Goal: Feedback & Contribution: Submit feedback/report problem

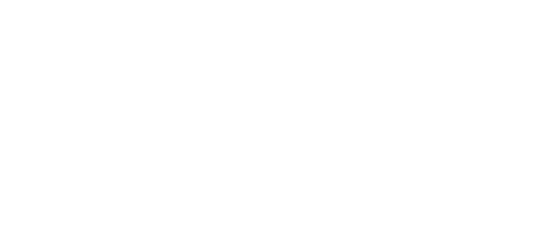
click at [325, 240] on html at bounding box center [269, 120] width 539 height 241
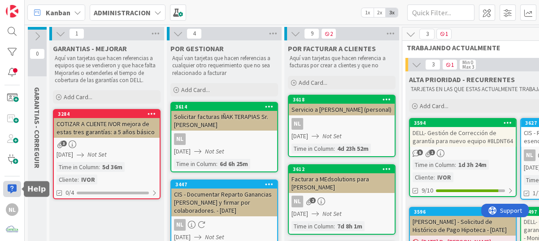
click at [9, 188] on div at bounding box center [12, 189] width 18 height 16
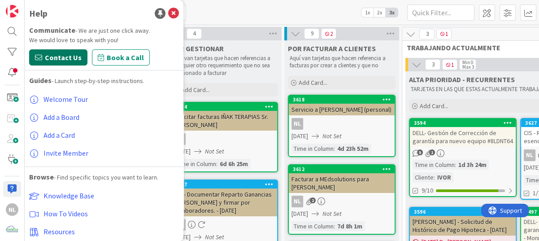
click at [54, 56] on span "Contact Us" at bounding box center [63, 57] width 37 height 11
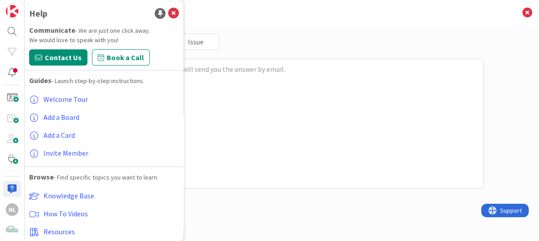
click at [185, 197] on div "Question Feedback Issue Send" at bounding box center [281, 124] width 403 height 180
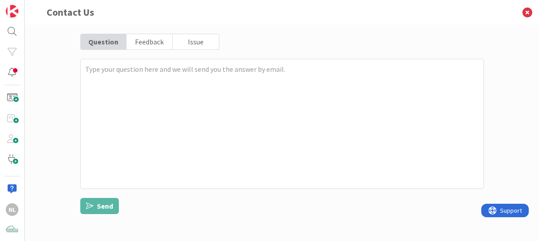
click at [202, 39] on div "Issue" at bounding box center [196, 41] width 46 height 15
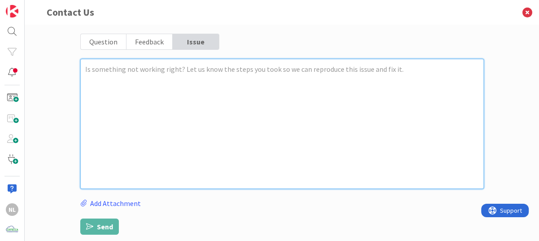
click at [94, 74] on textarea at bounding box center [281, 124] width 403 height 130
paste textarea "Good afternoon Please change the address of the invoice to [DOMAIN_NAME][EMAIL_…"
type textarea "x"
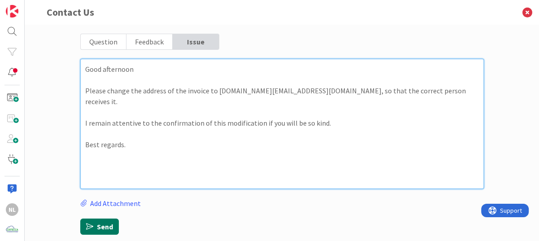
type textarea "Good afternoon Please change the address of the invoice to [DOMAIN_NAME][EMAIL_…"
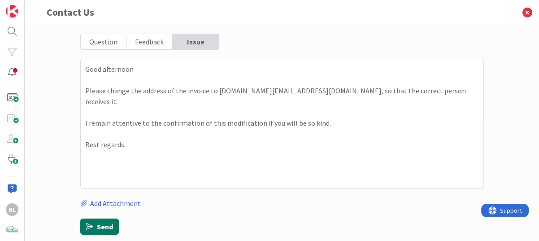
click at [96, 225] on button "Send" at bounding box center [99, 226] width 39 height 16
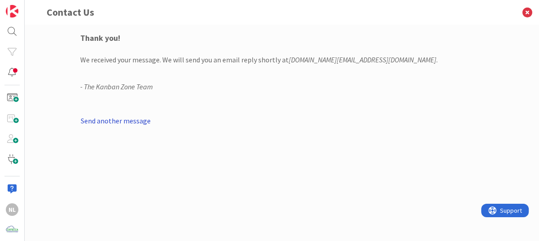
click at [119, 121] on button "Send another message" at bounding box center [115, 121] width 71 height 12
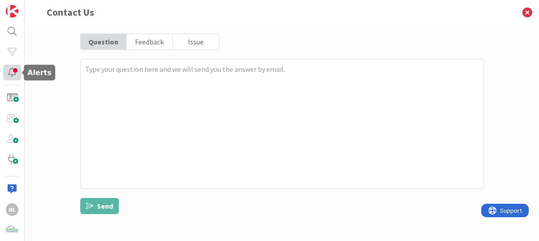
click at [11, 70] on div at bounding box center [12, 73] width 18 height 16
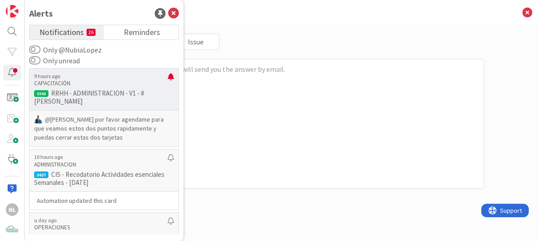
click at [74, 129] on p "@[PERSON_NAME]﻿ por favor agendame para que veamos estos dos puntos rapidamente…" at bounding box center [104, 128] width 140 height 27
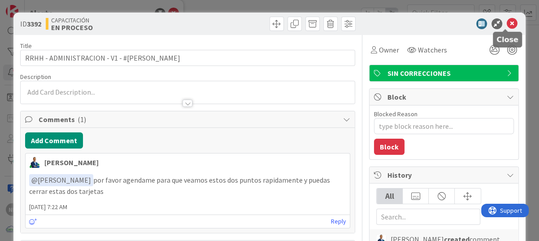
click at [507, 21] on icon at bounding box center [512, 23] width 11 height 11
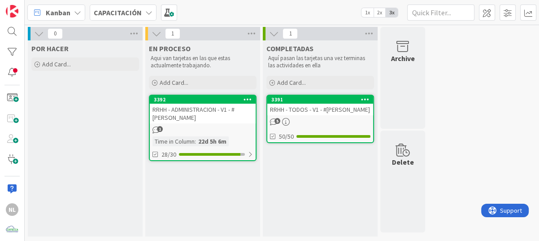
click at [145, 14] on icon at bounding box center [148, 12] width 7 height 7
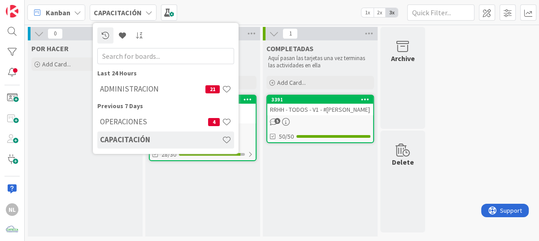
click at [342, 126] on link "3391 RRHH - TODOS - V1 - #[PERSON_NAME] 5 50/50" at bounding box center [320, 119] width 108 height 48
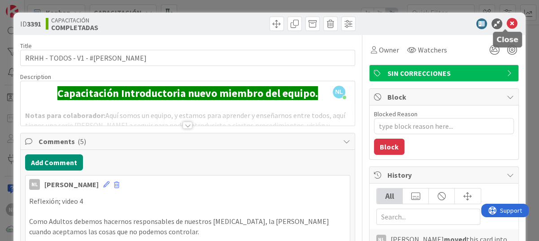
click at [508, 22] on icon at bounding box center [512, 23] width 11 height 11
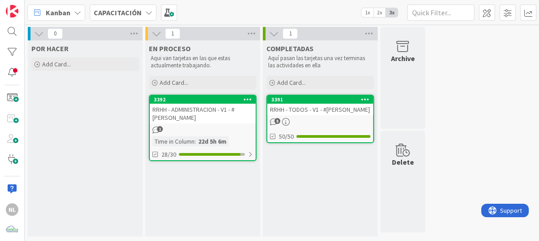
click at [145, 11] on icon at bounding box center [148, 12] width 7 height 7
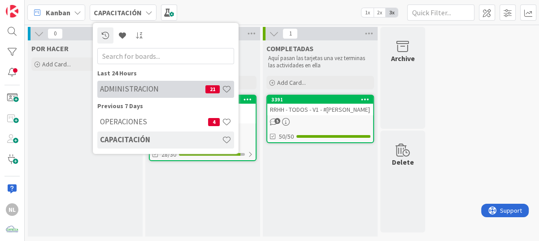
click at [145, 88] on h4 "ADMINISTRACION" at bounding box center [152, 88] width 105 height 9
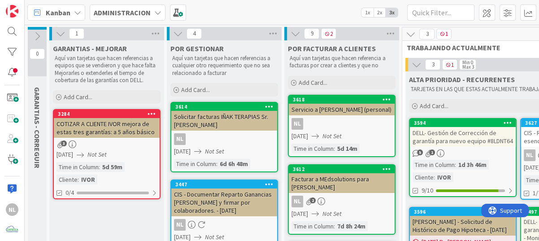
click at [116, 130] on div "COTIZAR A CLIENTE IVOR mejora de estas tres garantías: a 5 años básico" at bounding box center [107, 128] width 106 height 20
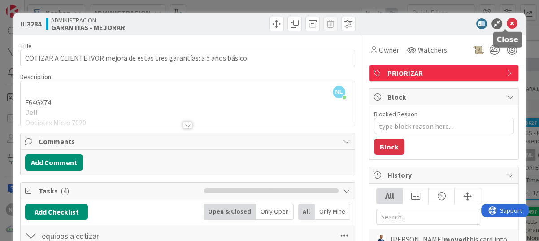
click at [510, 23] on icon at bounding box center [512, 23] width 11 height 11
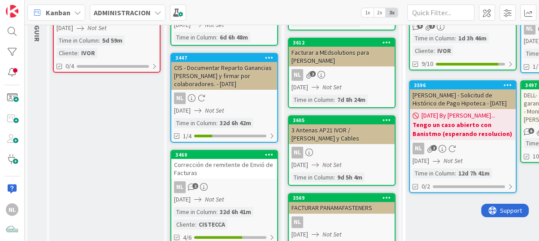
scroll to position [179, 0]
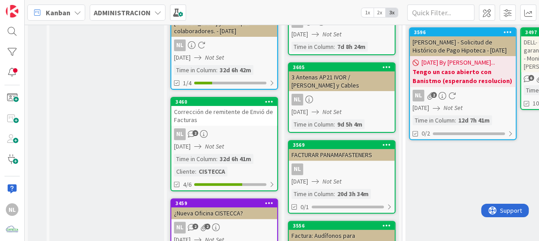
click at [236, 130] on div "NL 2" at bounding box center [224, 134] width 106 height 12
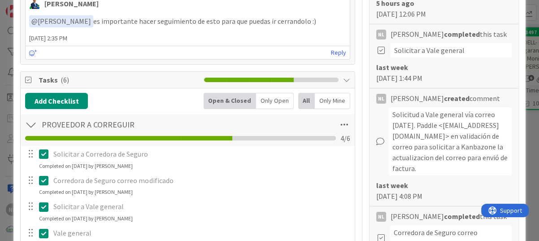
scroll to position [359, 0]
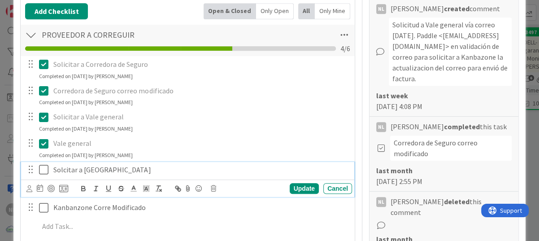
click at [43, 170] on icon at bounding box center [45, 169] width 13 height 11
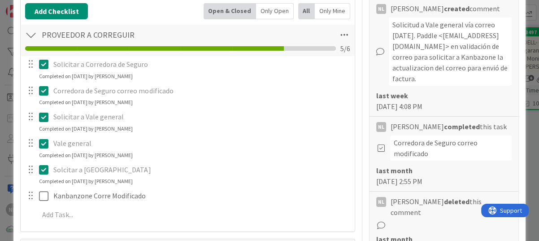
type textarea "x"
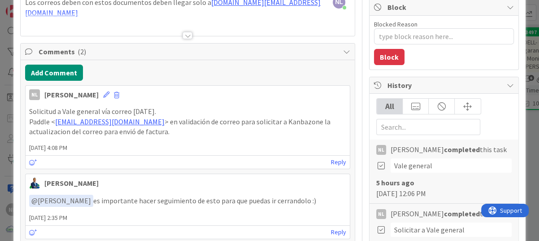
scroll to position [0, 0]
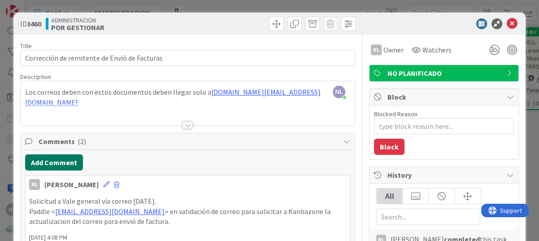
click at [54, 163] on button "Add Comment" at bounding box center [54, 162] width 58 height 16
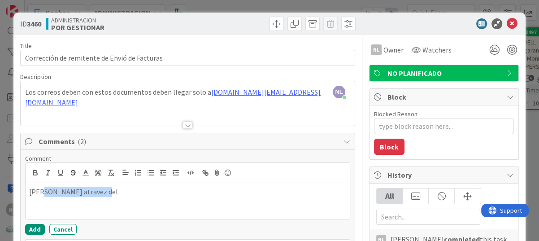
drag, startPoint x: 93, startPoint y: 192, endPoint x: 42, endPoint y: 192, distance: 51.6
click at [42, 192] on p "[PERSON_NAME] atravez del" at bounding box center [187, 191] width 317 height 10
drag, startPoint x: 42, startPoint y: 192, endPoint x: 80, endPoint y: 204, distance: 40.4
click at [80, 204] on div "Solicitu realizada a" at bounding box center [188, 201] width 324 height 36
click at [90, 191] on p "Solicitud realizada a" at bounding box center [187, 191] width 317 height 10
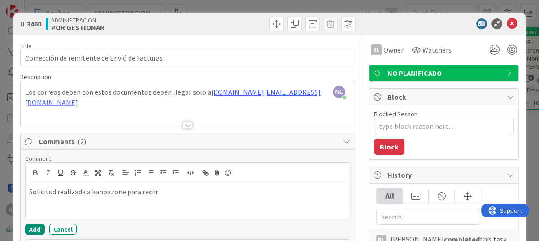
drag, startPoint x: 165, startPoint y: 192, endPoint x: 126, endPoint y: 195, distance: 38.7
click at [126, 195] on p "Solicitud realizada a kanbazone para reciir" at bounding box center [187, 191] width 317 height 10
drag, startPoint x: 117, startPoint y: 190, endPoint x: 156, endPoint y: 192, distance: 38.6
click at [156, 192] on p "Solicitud realizada a kanbazone" at bounding box center [187, 191] width 317 height 10
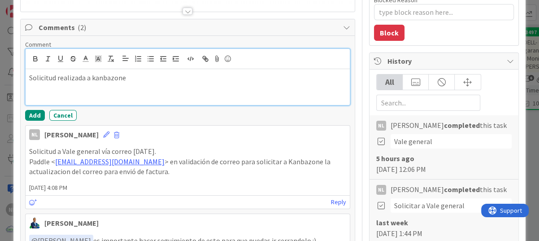
scroll to position [90, 0]
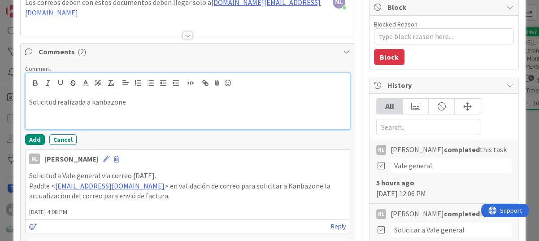
drag, startPoint x: 107, startPoint y: 102, endPoint x: 133, endPoint y: 106, distance: 26.2
click at [117, 98] on p "Solicitud realizada a kanbazone" at bounding box center [187, 102] width 317 height 10
click at [128, 103] on p "Solicitud realizada a kanbazone" at bounding box center [187, 102] width 317 height 10
click at [137, 101] on p "Solicitud realizada a kanbanzone" at bounding box center [187, 102] width 317 height 10
click at [158, 102] on p "Solicitud realizada a kanbanzone" at bounding box center [187, 102] width 317 height 10
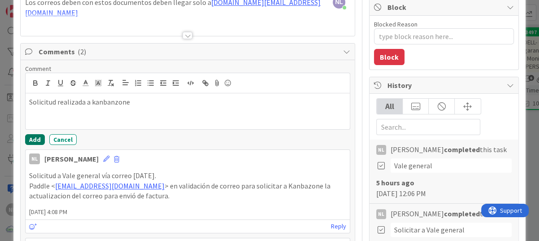
click at [36, 140] on button "Add" at bounding box center [35, 139] width 20 height 11
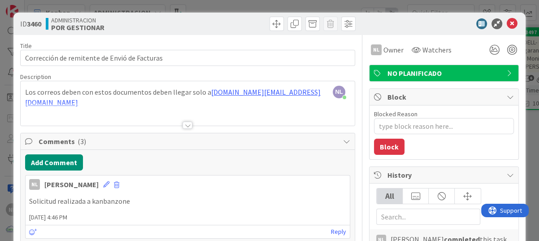
scroll to position [45, 0]
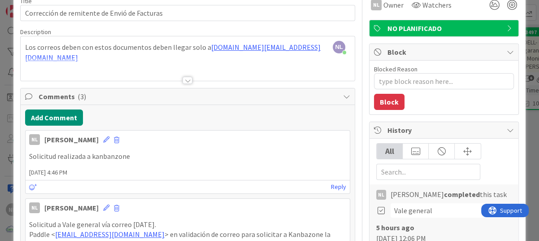
click at [133, 156] on p "Solicitud realizada a kanbanzone" at bounding box center [187, 156] width 317 height 10
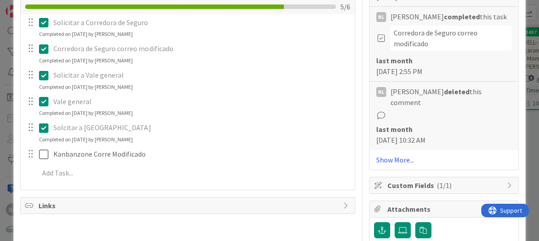
scroll to position [493, 0]
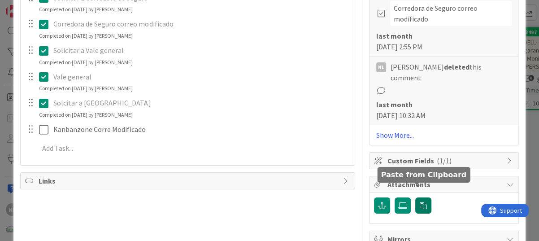
click at [420, 202] on icon "button" at bounding box center [423, 205] width 7 height 7
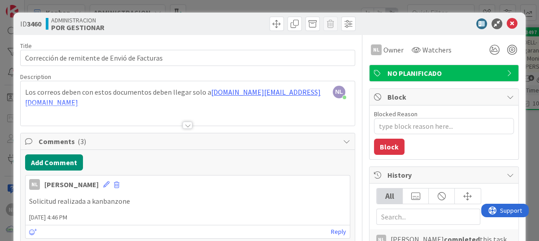
scroll to position [0, 0]
click at [507, 22] on icon at bounding box center [512, 23] width 11 height 11
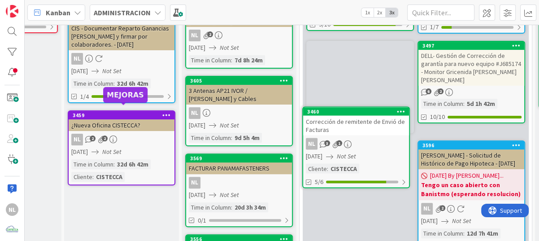
scroll to position [158, 103]
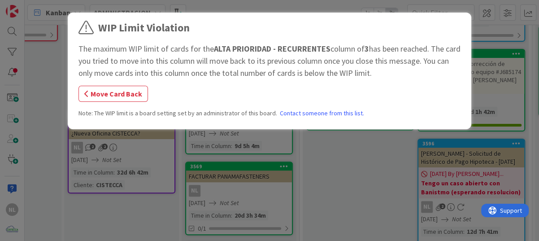
click at [335, 153] on div "WIP Limit Violation The maximum WIP limit of cards for the ALTA PRIORIDAD - REC…" at bounding box center [269, 120] width 539 height 241
click at [115, 95] on button "Move Card Back" at bounding box center [112, 94] width 69 height 16
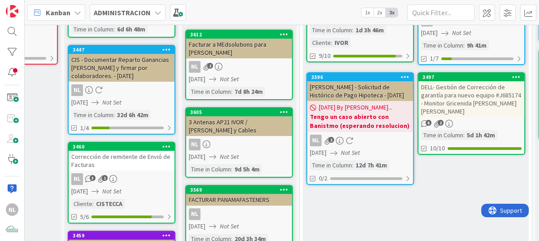
scroll to position [45, 103]
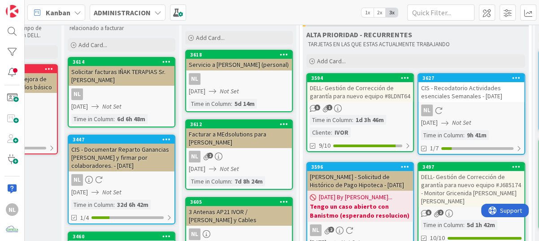
click at [483, 120] on div "[DATE] Not Set" at bounding box center [472, 122] width 103 height 9
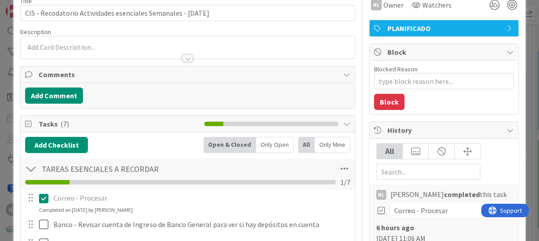
scroll to position [134, 0]
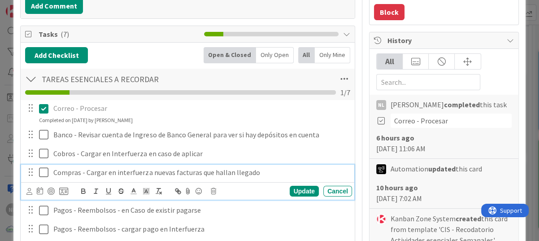
click at [44, 172] on icon at bounding box center [45, 172] width 13 height 11
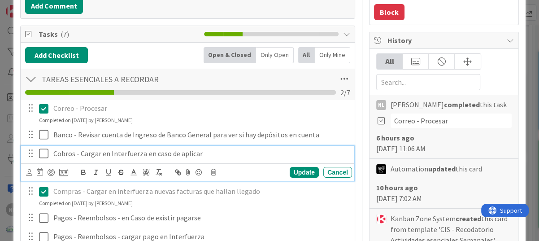
click at [43, 154] on icon at bounding box center [45, 153] width 13 height 11
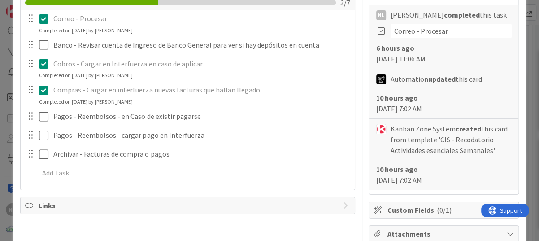
scroll to position [0, 0]
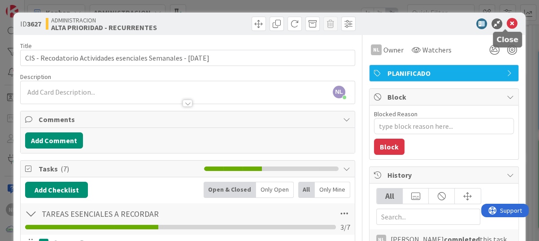
click at [507, 22] on icon at bounding box center [512, 23] width 11 height 11
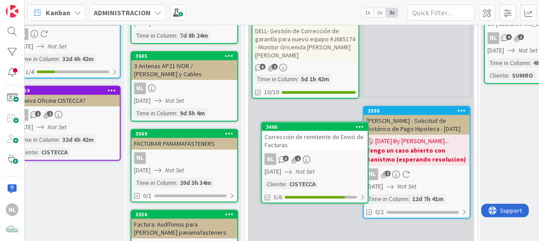
scroll to position [194, 157]
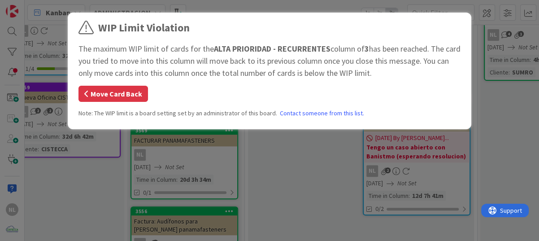
click at [119, 95] on button "Move Card Back" at bounding box center [112, 94] width 69 height 16
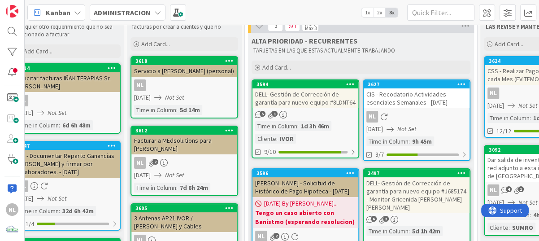
scroll to position [59, 157]
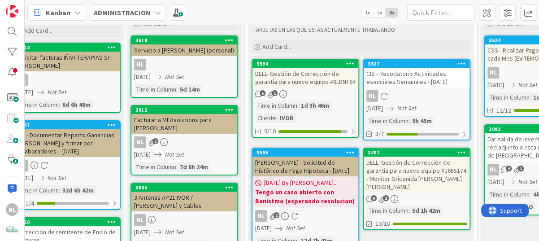
click at [247, 9] on div "Kanban ADMINISTRACION 1x 2x 3x" at bounding box center [282, 12] width 514 height 25
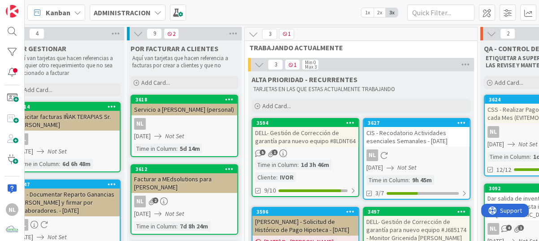
scroll to position [0, 0]
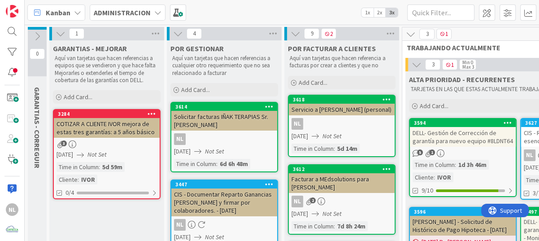
click at [154, 9] on icon at bounding box center [157, 12] width 7 height 7
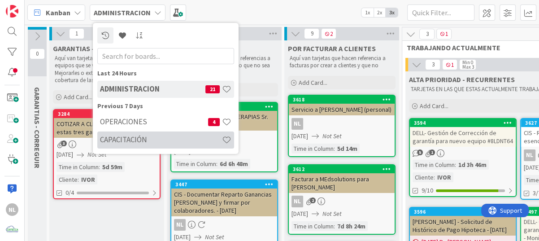
click at [159, 143] on h4 "CAPACITACIÓN" at bounding box center [161, 139] width 122 height 9
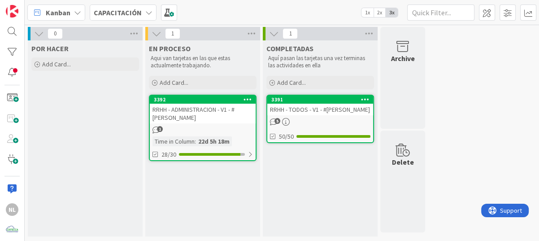
click at [209, 131] on div "1" at bounding box center [203, 130] width 106 height 8
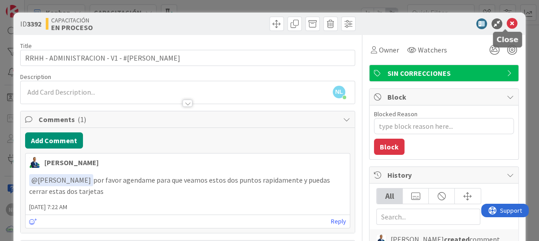
click at [507, 22] on icon at bounding box center [512, 23] width 11 height 11
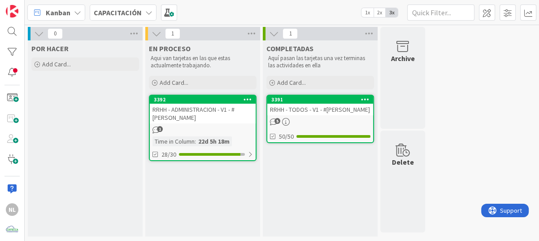
click at [150, 12] on div "CAPACITACIÓN" at bounding box center [123, 12] width 67 height 16
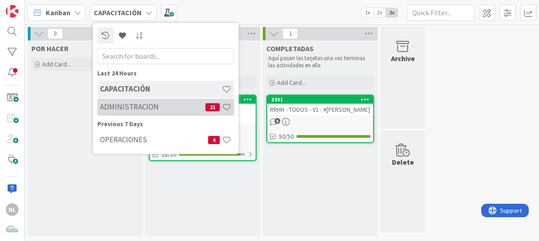
click at [158, 109] on h4 "ADMINISTRACION" at bounding box center [152, 106] width 105 height 9
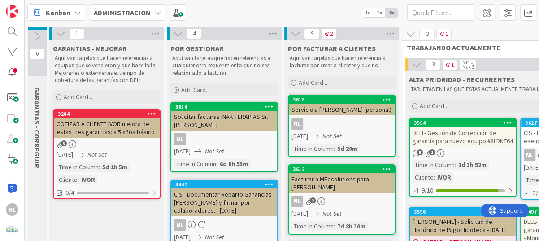
click at [235, 140] on div "NL" at bounding box center [224, 139] width 106 height 12
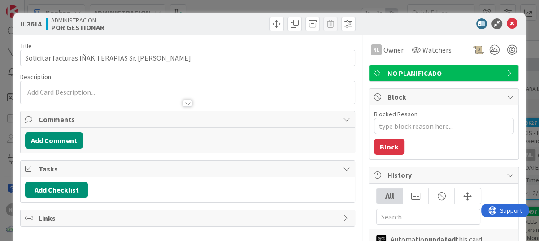
type textarea "x"
click at [507, 22] on icon at bounding box center [512, 23] width 11 height 11
